Goal: Transaction & Acquisition: Purchase product/service

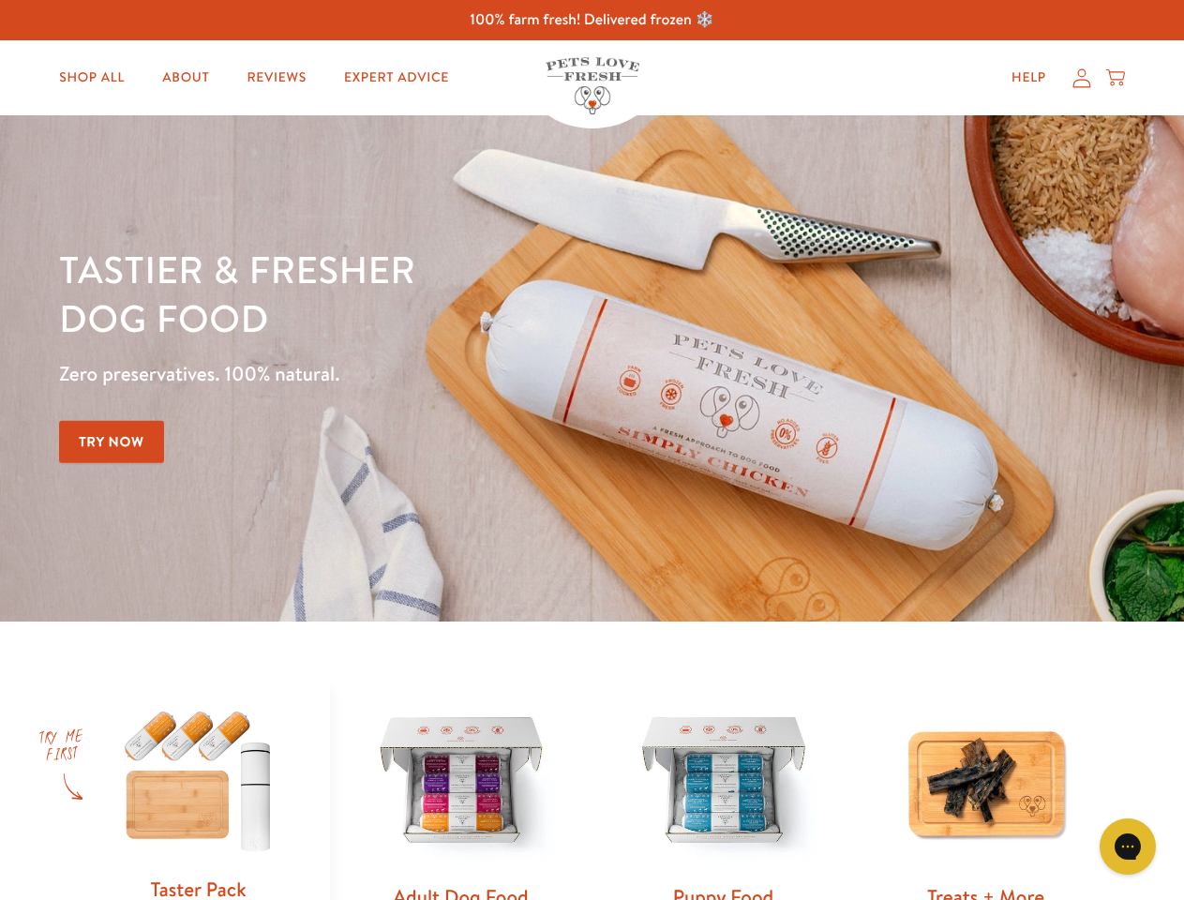
click at [592, 450] on div "Tastier & fresher dog food Zero preservatives. 100% natural. Try Now" at bounding box center [414, 369] width 711 height 248
click at [1128, 847] on icon "Gorgias live chat" at bounding box center [1128, 846] width 18 height 18
